Goal: Transaction & Acquisition: Purchase product/service

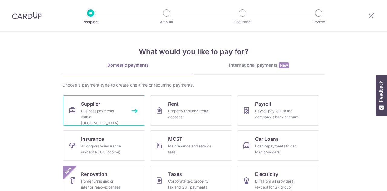
click at [119, 106] on link "Supplier Business payments within [GEOGRAPHIC_DATA]" at bounding box center [104, 110] width 82 height 30
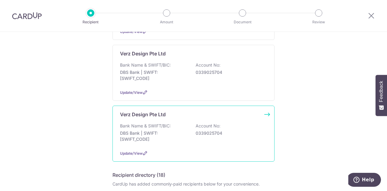
scroll to position [514, 0]
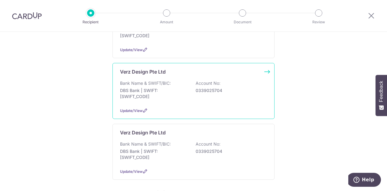
click at [223, 107] on div "Update/View" at bounding box center [193, 110] width 147 height 6
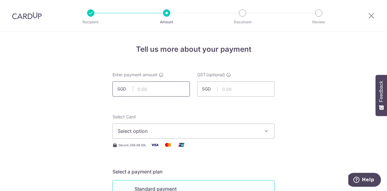
click at [158, 88] on input "text" at bounding box center [151, 88] width 77 height 15
type input "1,114.00"
click at [252, 93] on input "text" at bounding box center [235, 88] width 77 height 15
click at [234, 88] on input "text" at bounding box center [235, 88] width 77 height 15
type input "100.26"
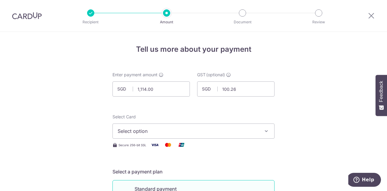
click at [235, 132] on span "Select option" at bounding box center [188, 130] width 141 height 7
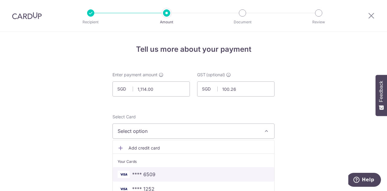
click at [234, 175] on span "**** 6509" at bounding box center [194, 174] width 152 height 7
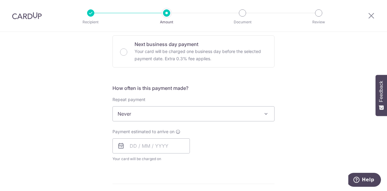
scroll to position [242, 0]
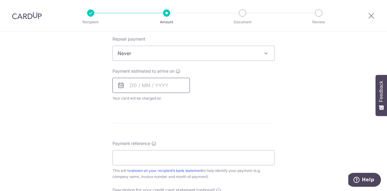
click at [132, 84] on input "text" at bounding box center [151, 85] width 77 height 15
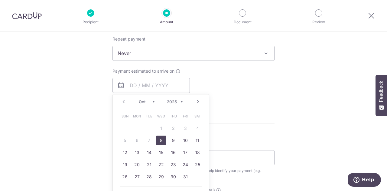
click at [159, 138] on link "8" at bounding box center [161, 141] width 10 height 10
type input "08/10/2025"
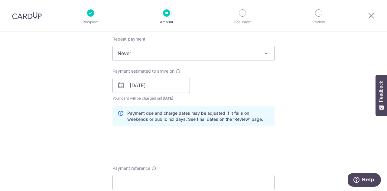
click at [290, 120] on div "Tell us more about your payment Enter payment amount SGD 1,114.00 1114.00 GST (…" at bounding box center [193, 96] width 387 height 613
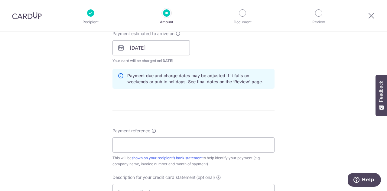
scroll to position [303, 0]
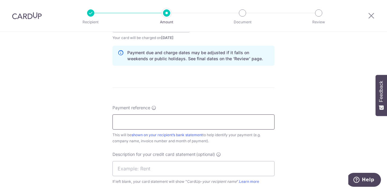
click at [147, 120] on input "Payment reference" at bounding box center [194, 121] width 162 height 15
drag, startPoint x: 157, startPoint y: 120, endPoint x: 66, endPoint y: 107, distance: 91.7
click at [66, 107] on div "Tell us more about your payment Enter payment amount SGD 1,114.00 1114.00 GST (…" at bounding box center [193, 35] width 387 height 613
paste input "V202502262"
type input "V202502262"
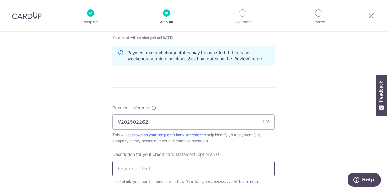
click at [141, 162] on input "text" at bounding box center [194, 168] width 162 height 15
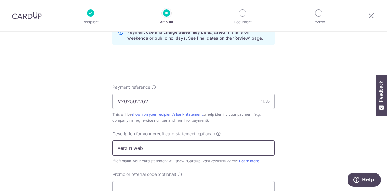
scroll to position [333, 0]
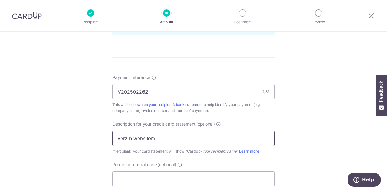
type input "verz n websitem"
click at [332, 141] on div "Tell us more about your payment Enter payment amount SGD 1,114.00 1114.00 GST (…" at bounding box center [193, 5] width 387 height 613
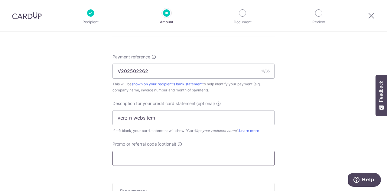
scroll to position [363, 0]
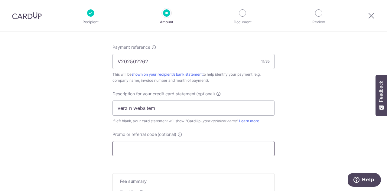
drag, startPoint x: 199, startPoint y: 148, endPoint x: 203, endPoint y: 149, distance: 3.7
click at [200, 148] on input "Promo or referral code (optional)" at bounding box center [194, 148] width 162 height 15
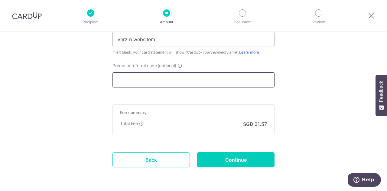
scroll to position [452, 0]
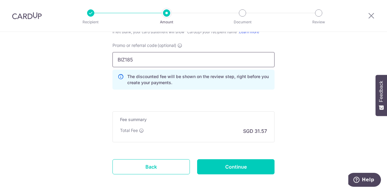
type input "BIZ185"
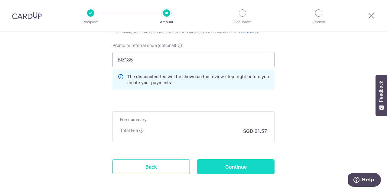
click at [244, 164] on input "Continue" at bounding box center [235, 166] width 77 height 15
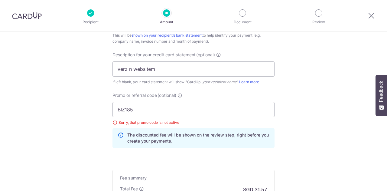
scroll to position [397, 0]
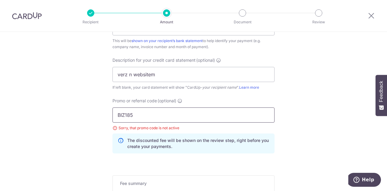
drag, startPoint x: 138, startPoint y: 112, endPoint x: 90, endPoint y: 109, distance: 47.9
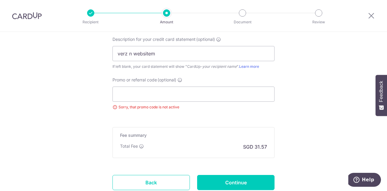
scroll to position [427, 0]
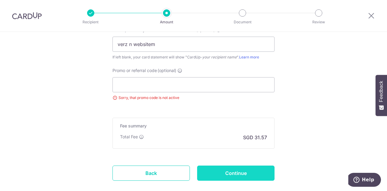
click at [229, 165] on input "Continue" at bounding box center [235, 172] width 77 height 15
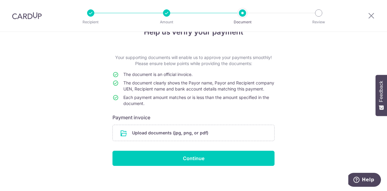
scroll to position [26, 0]
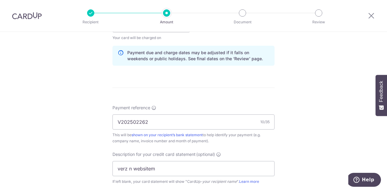
scroll to position [424, 0]
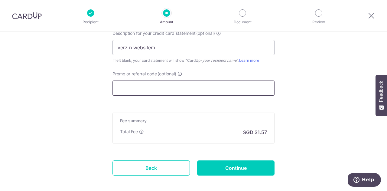
click at [135, 89] on input "Promo or referral code (optional)" at bounding box center [194, 87] width 162 height 15
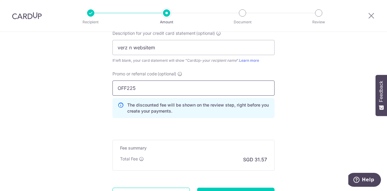
type input "OFF225"
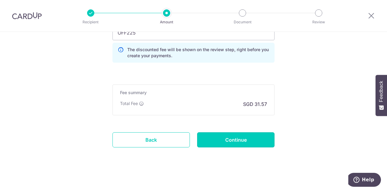
click at [245, 136] on input "Continue" at bounding box center [235, 139] width 77 height 15
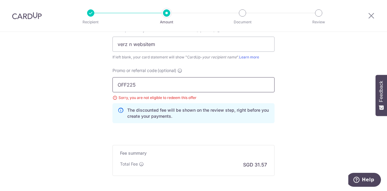
drag, startPoint x: 122, startPoint y: 83, endPoint x: 67, endPoint y: 75, distance: 55.0
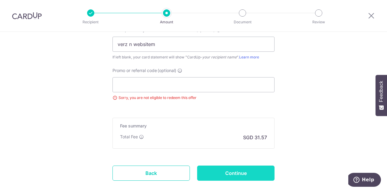
click at [230, 174] on input "Continue" at bounding box center [235, 172] width 77 height 15
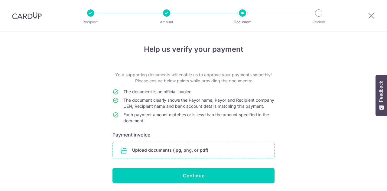
click at [219, 156] on input "file" at bounding box center [194, 150] width 162 height 16
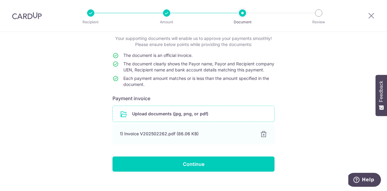
scroll to position [51, 0]
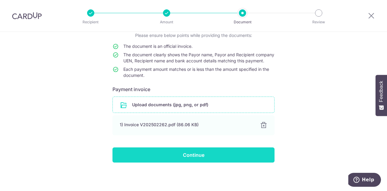
click at [226, 156] on input "Continue" at bounding box center [194, 154] width 162 height 15
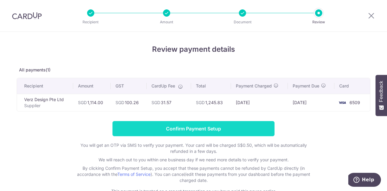
click at [229, 129] on input "Confirm Payment Setup" at bounding box center [194, 128] width 162 height 15
